Goal: Transaction & Acquisition: Purchase product/service

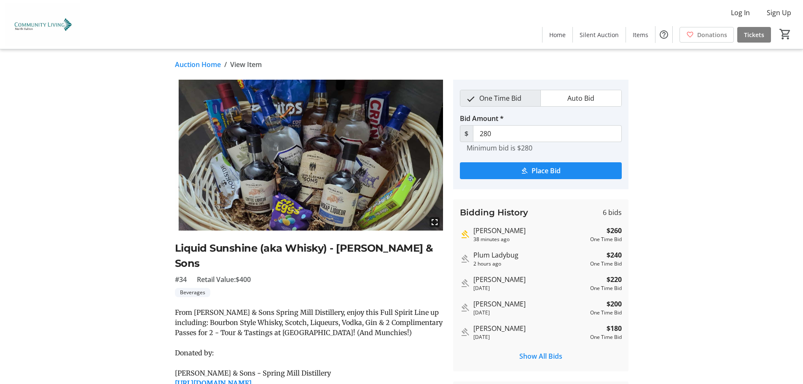
click at [191, 65] on link "Auction Home" at bounding box center [198, 64] width 46 height 10
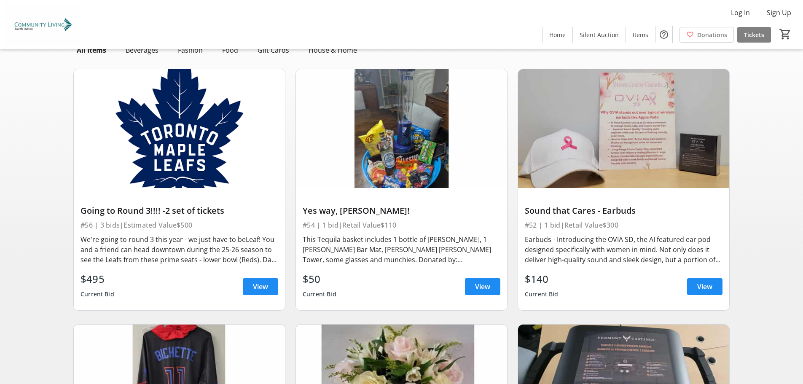
scroll to position [42, 0]
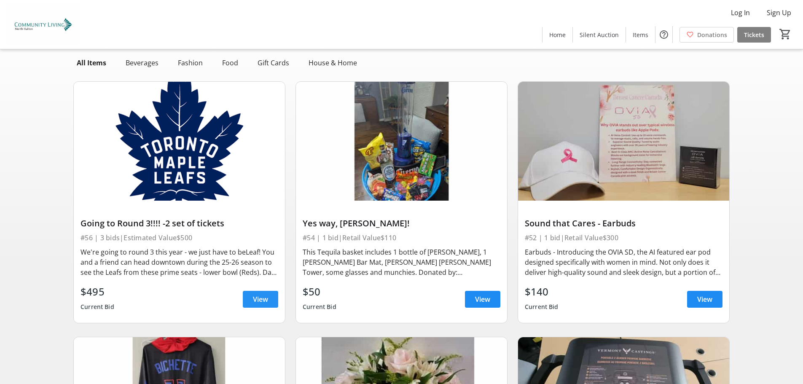
click at [266, 297] on span "View" at bounding box center [260, 299] width 15 height 10
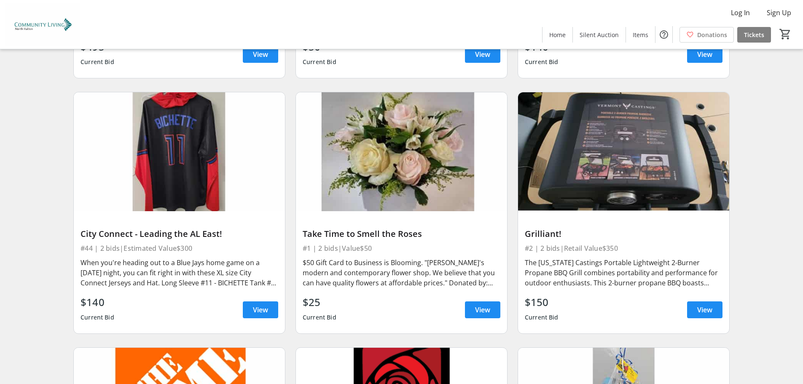
scroll to position [295, 0]
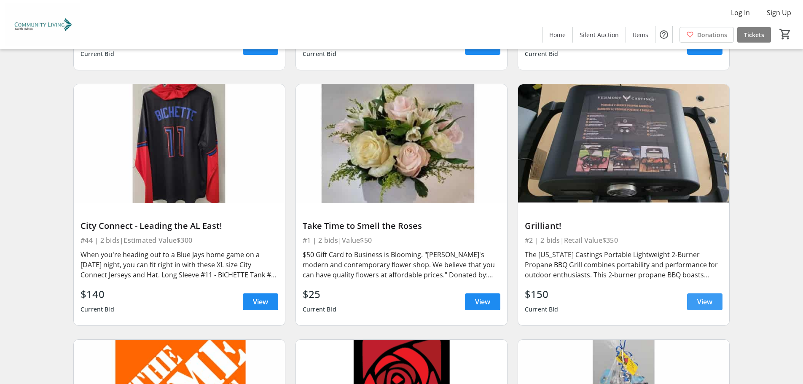
click at [706, 301] on span "View" at bounding box center [704, 302] width 15 height 10
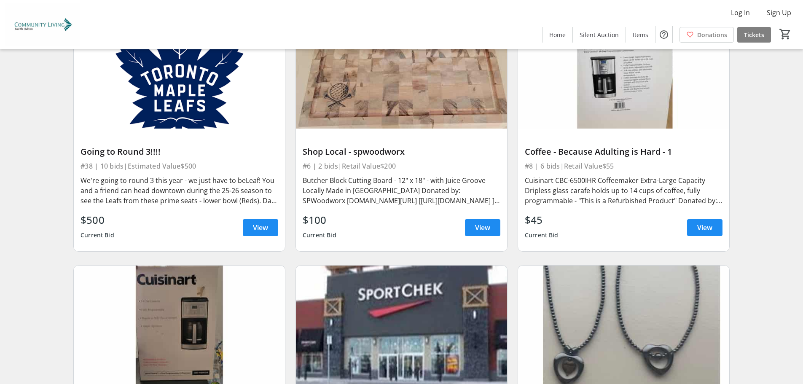
scroll to position [885, 0]
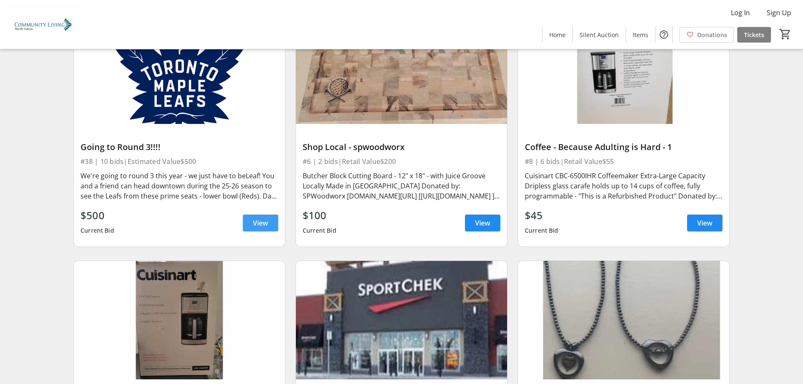
click at [268, 221] on span "View" at bounding box center [260, 223] width 15 height 10
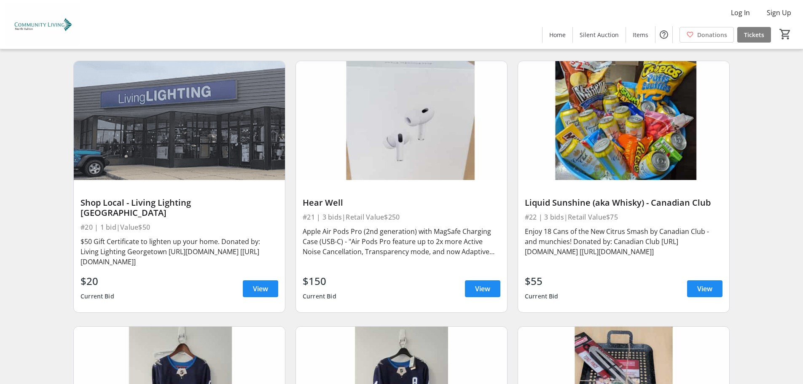
scroll to position [2108, 0]
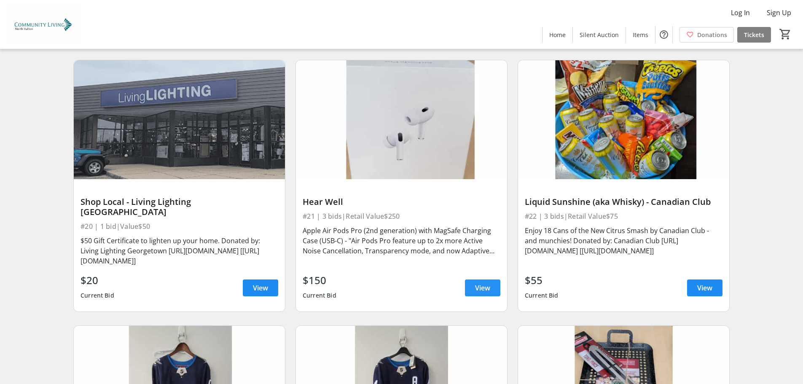
click at [491, 278] on span at bounding box center [482, 288] width 35 height 20
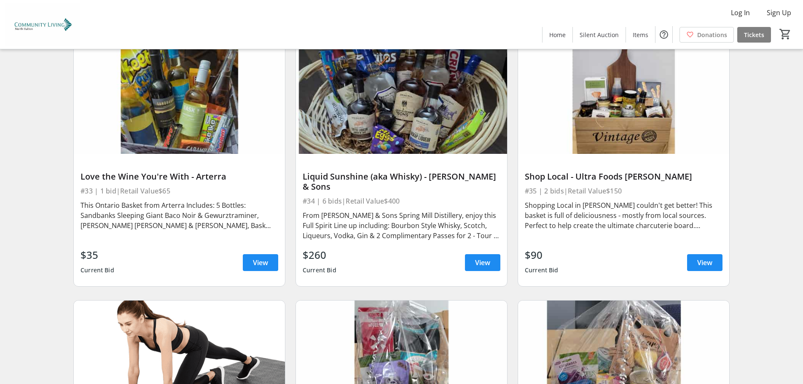
scroll to position [3456, 0]
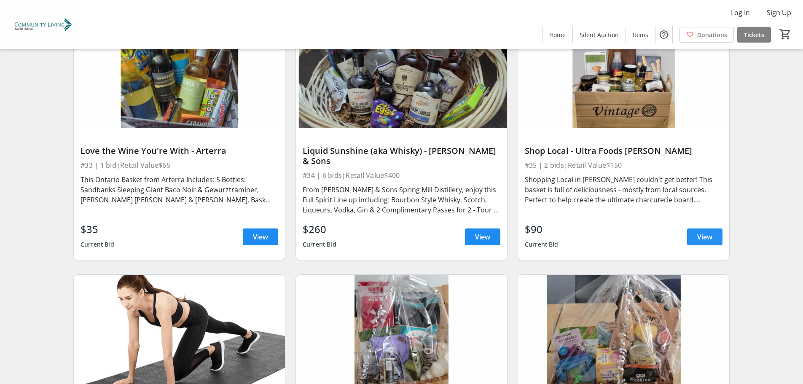
click at [709, 232] on span "View" at bounding box center [704, 237] width 15 height 10
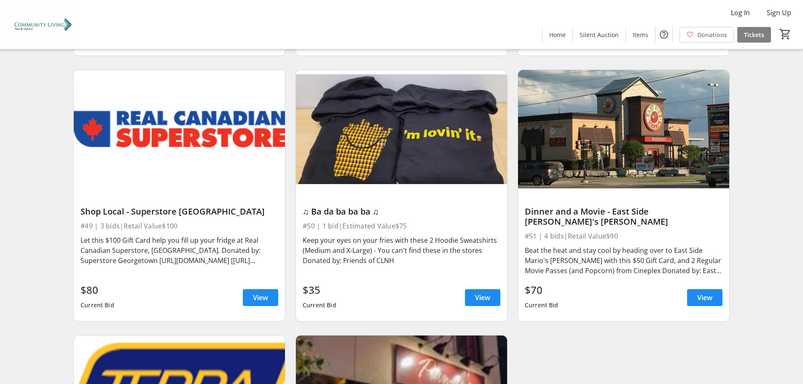
scroll to position [4468, 0]
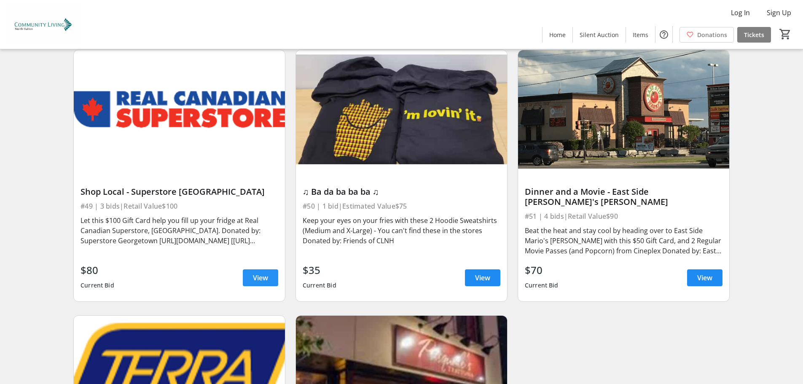
click at [255, 273] on span "View" at bounding box center [260, 278] width 15 height 10
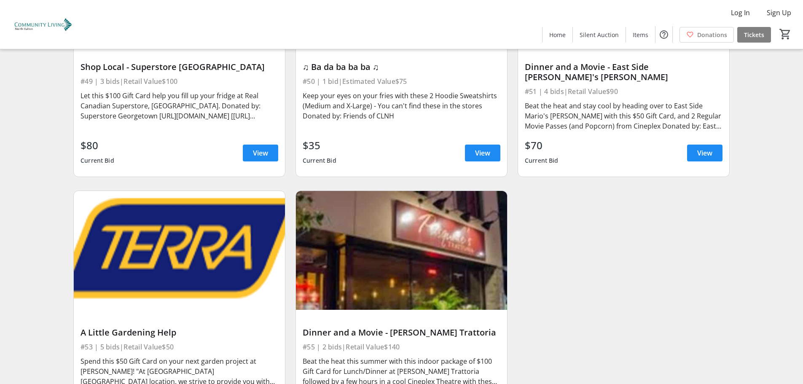
scroll to position [4606, 0]
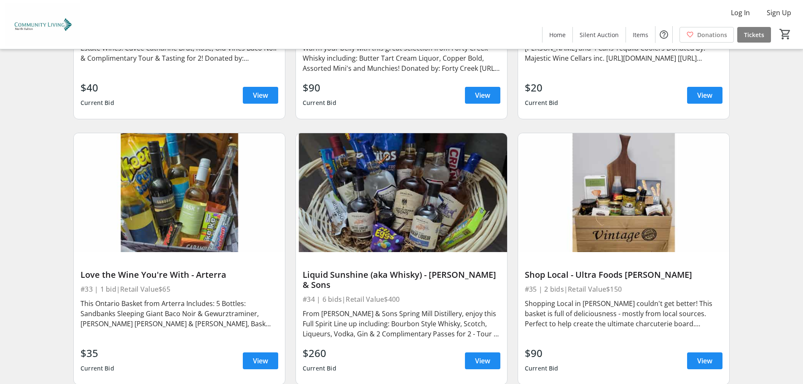
scroll to position [3384, 0]
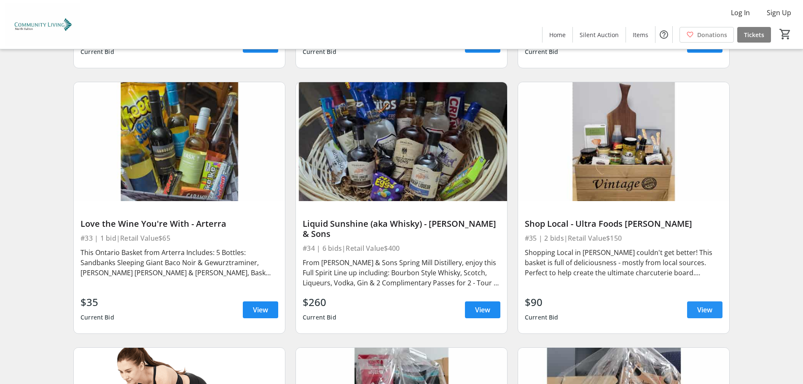
click at [704, 305] on span "View" at bounding box center [704, 310] width 15 height 10
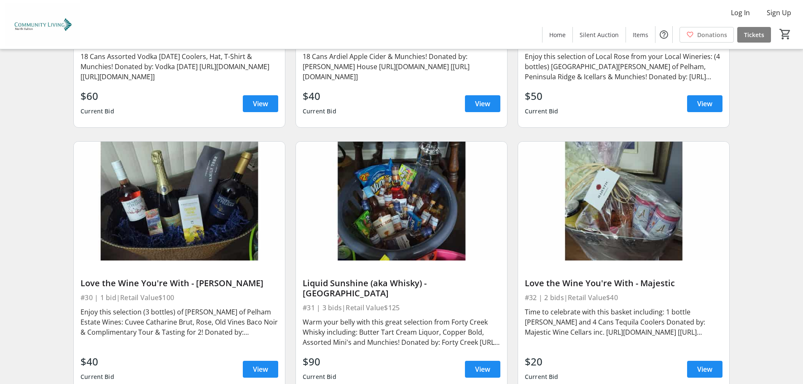
scroll to position [3046, 0]
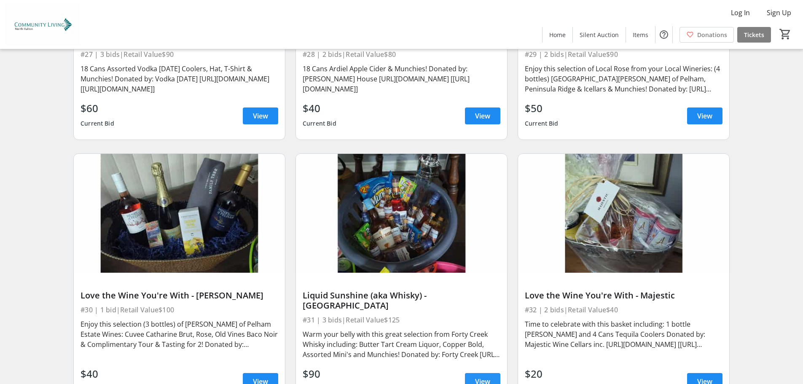
click at [500, 371] on span at bounding box center [482, 381] width 35 height 20
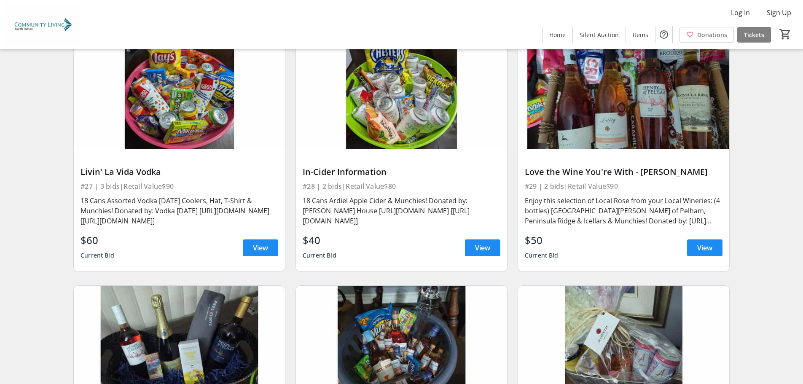
scroll to position [2836, 0]
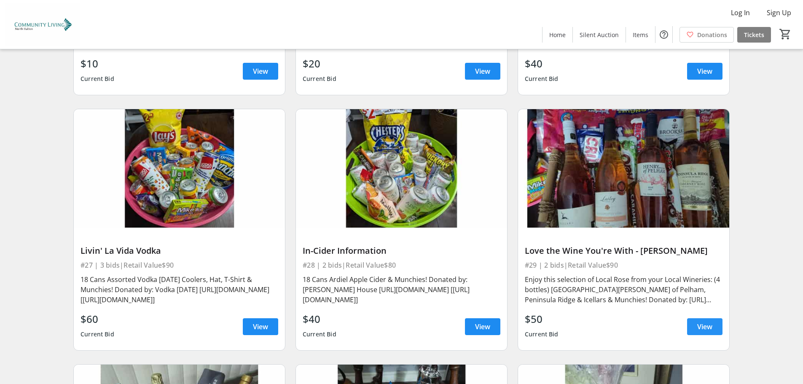
click at [699, 322] on span "View" at bounding box center [704, 327] width 15 height 10
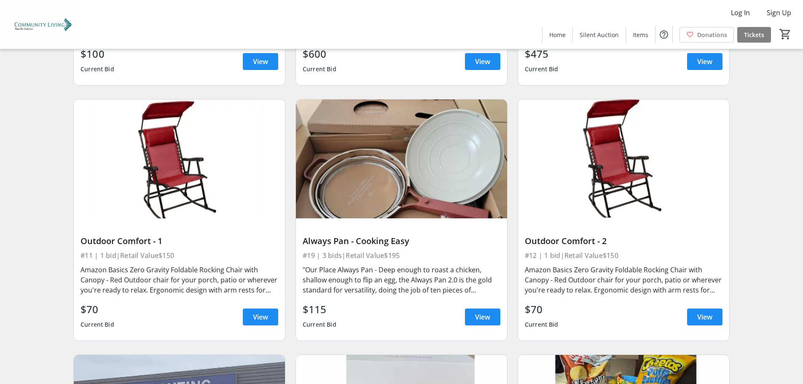
scroll to position [1782, 0]
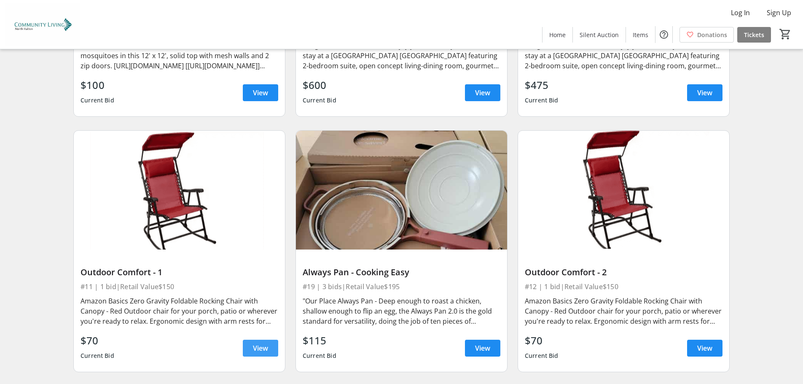
click at [257, 345] on span "View" at bounding box center [260, 348] width 15 height 10
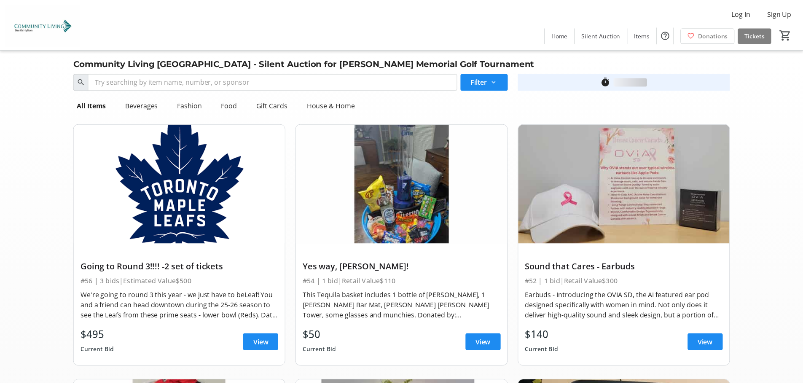
scroll to position [1782, 0]
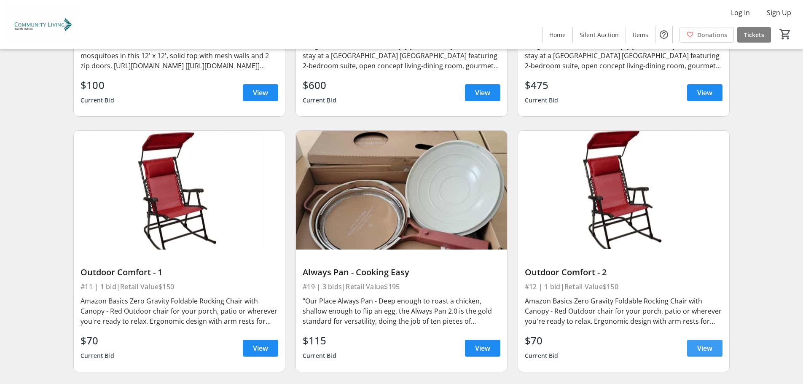
click at [702, 346] on span "View" at bounding box center [704, 348] width 15 height 10
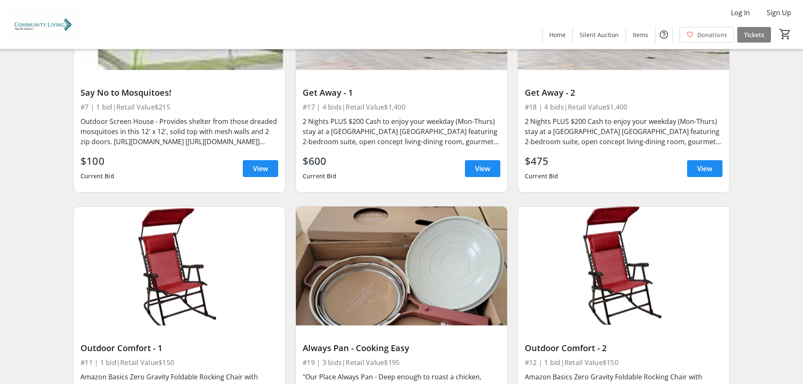
scroll to position [1571, 0]
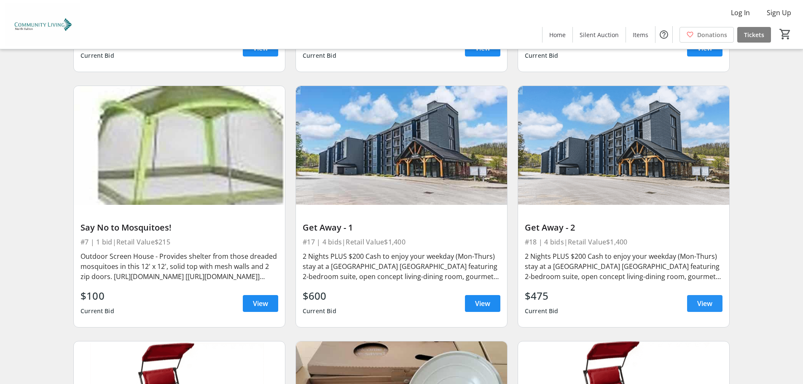
click at [704, 301] on span "View" at bounding box center [704, 303] width 15 height 10
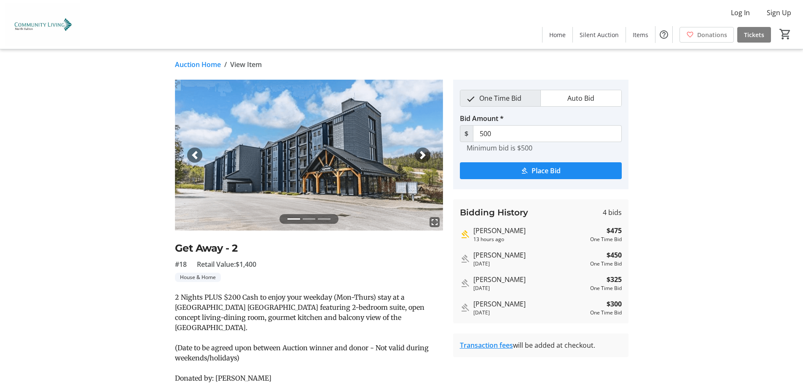
scroll to position [1571, 0]
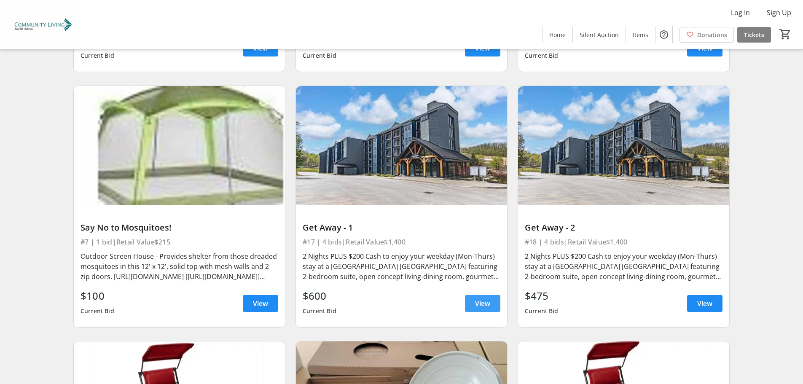
click at [485, 304] on span "View" at bounding box center [482, 303] width 15 height 10
